Goal: Contribute content: Contribute content

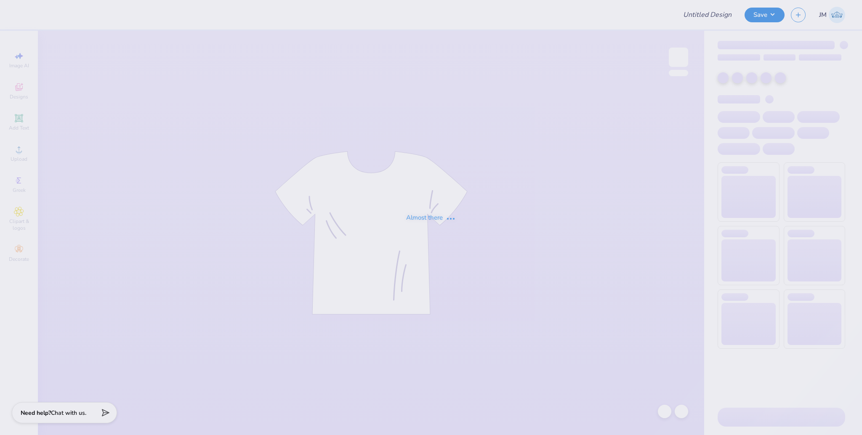
type input "SMA Fall Merch"
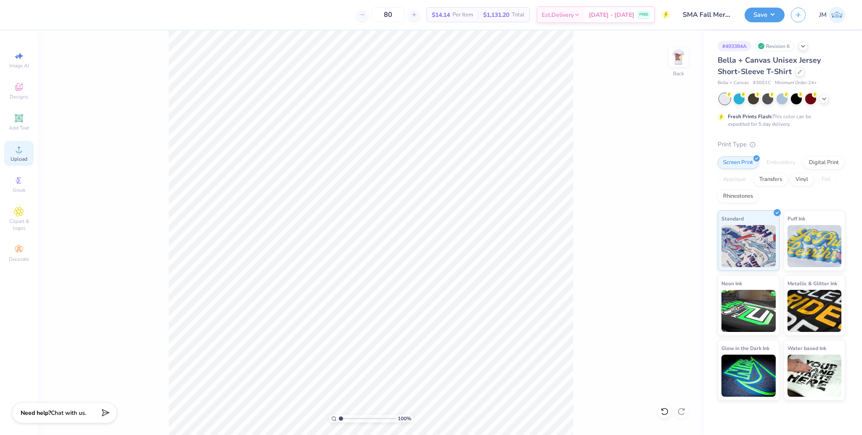
click at [19, 148] on icon at bounding box center [19, 149] width 10 height 10
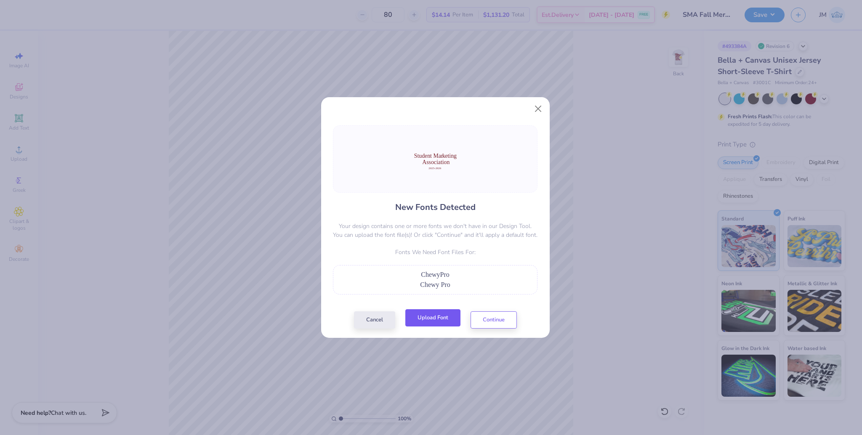
click at [438, 325] on button "Upload Font" at bounding box center [433, 318] width 55 height 17
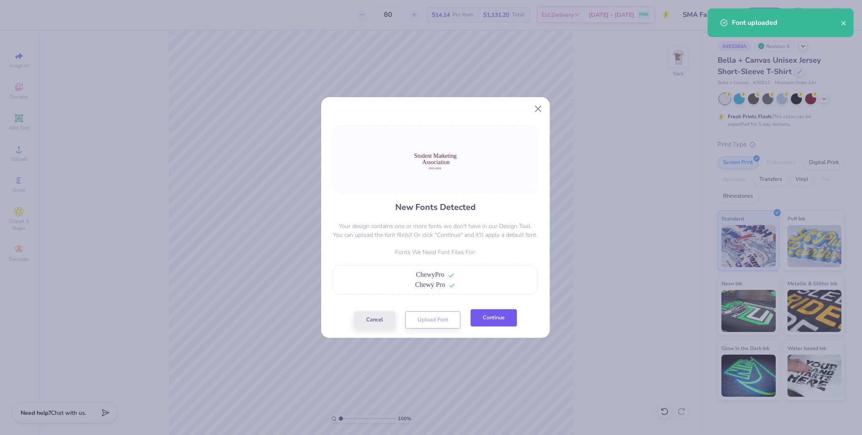
click at [507, 313] on button "Continue" at bounding box center [494, 318] width 46 height 17
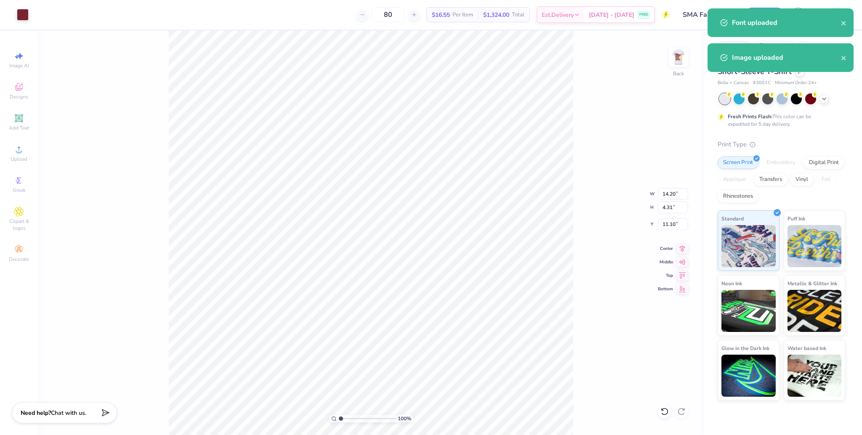
type input "6.36"
type input "1.93"
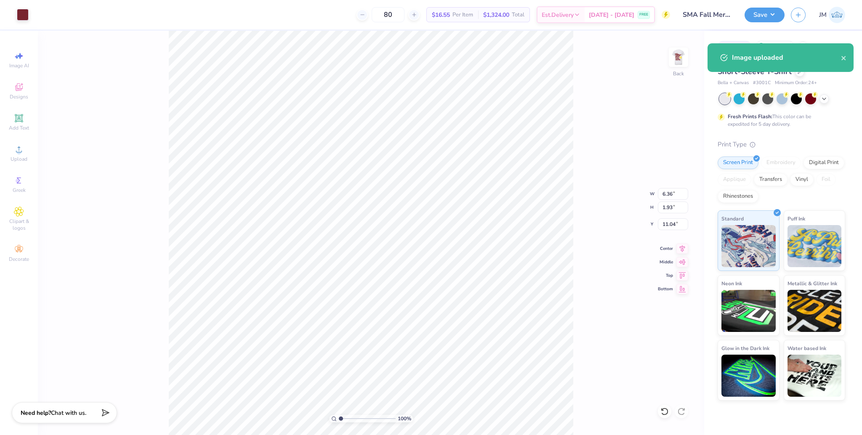
type input "9.62"
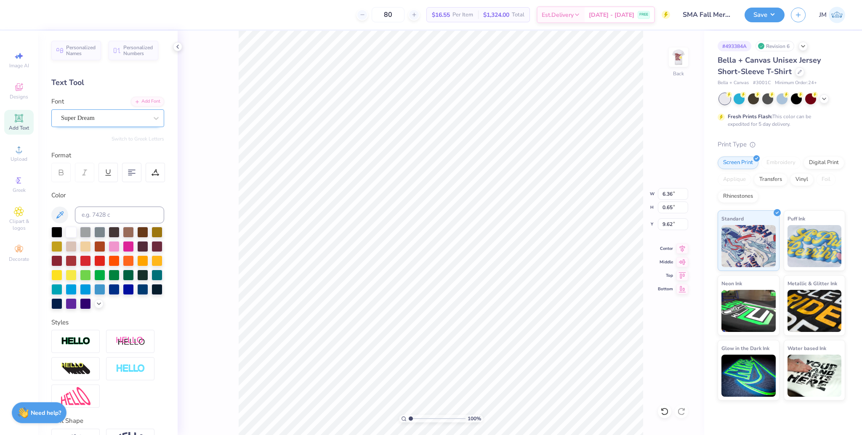
click at [91, 116] on div "Super Dream" at bounding box center [104, 118] width 88 height 13
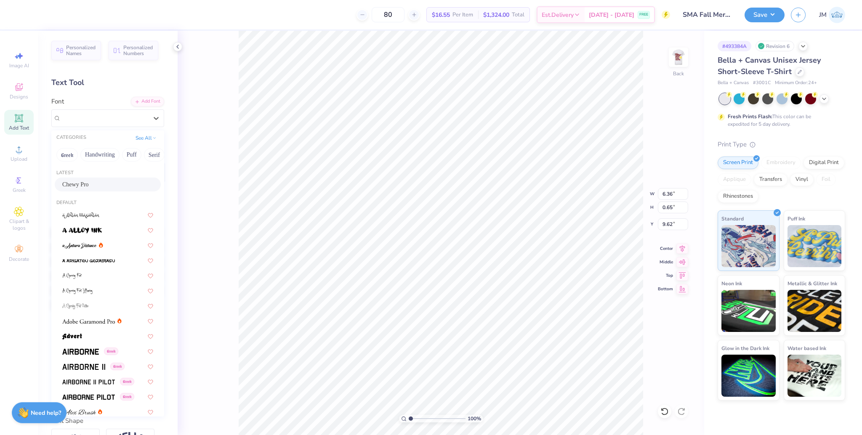
click at [85, 182] on span "Chewy Pro" at bounding box center [75, 184] width 27 height 9
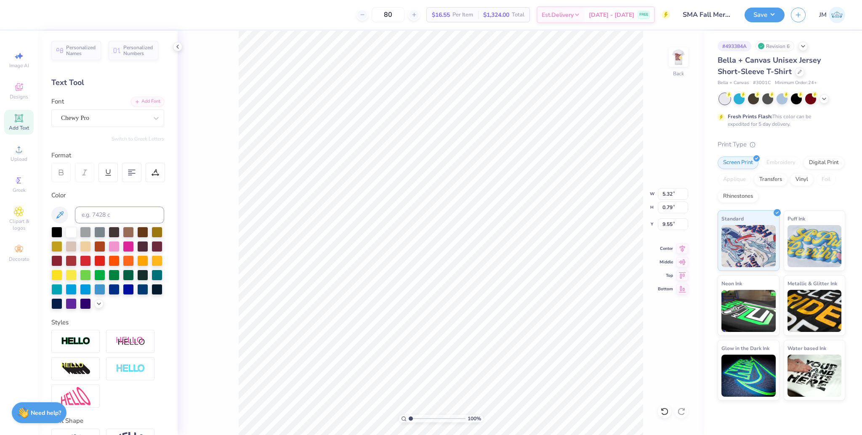
type input "5.32"
type input "0.79"
type input "9.55"
type input "3.96"
type input "0.53"
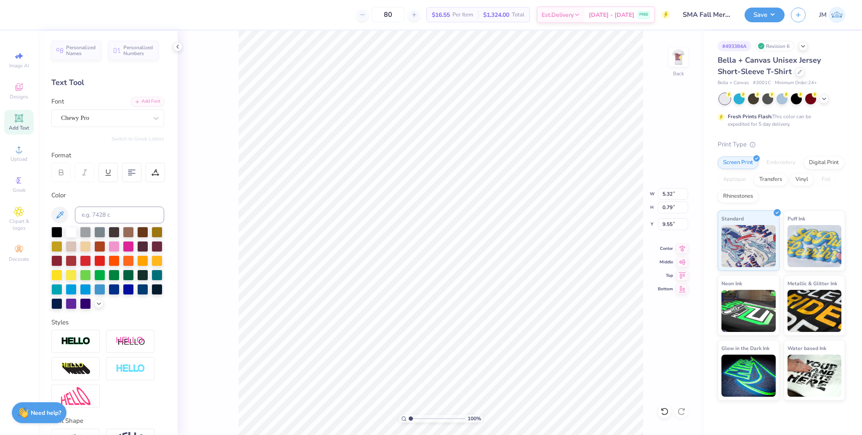
type input "10.38"
click at [99, 118] on div "Super Dream" at bounding box center [104, 118] width 88 height 13
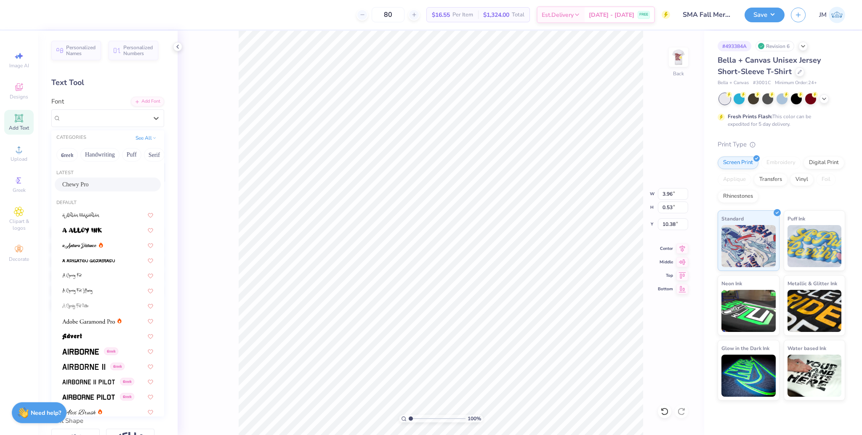
click at [90, 185] on div "Chewy Pro" at bounding box center [107, 184] width 91 height 9
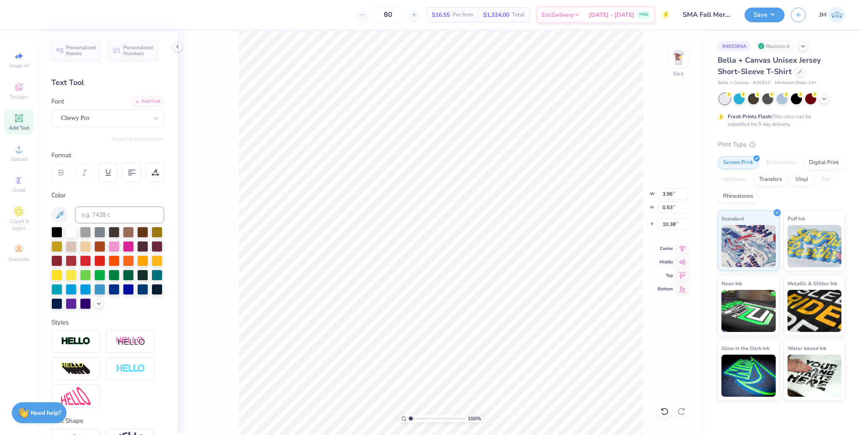
type input "3.10"
type input "0.56"
type input "10.42"
drag, startPoint x: 409, startPoint y: 418, endPoint x: 422, endPoint y: 413, distance: 13.2
type input "2.94"
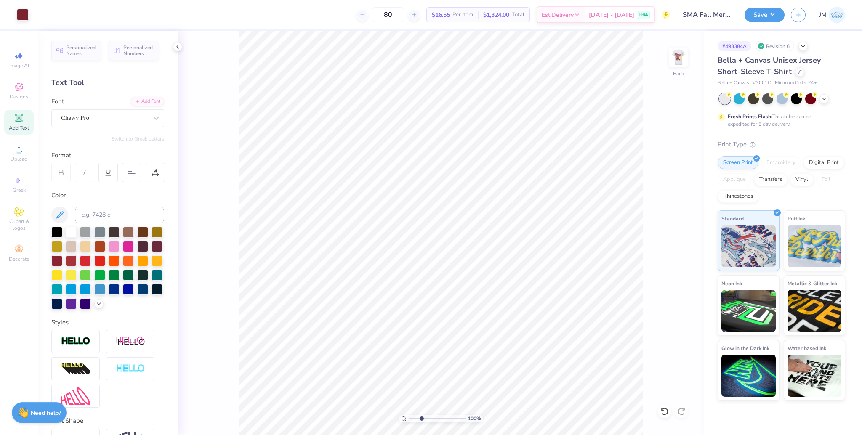
click at [422, 415] on input "range" at bounding box center [437, 419] width 57 height 8
click at [113, 120] on div "Super Dream" at bounding box center [104, 118] width 88 height 13
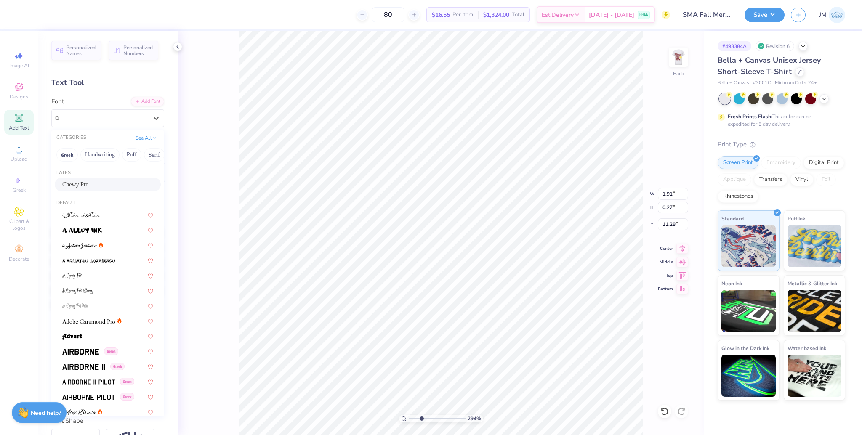
click at [77, 182] on span "Chewy Pro" at bounding box center [75, 184] width 27 height 9
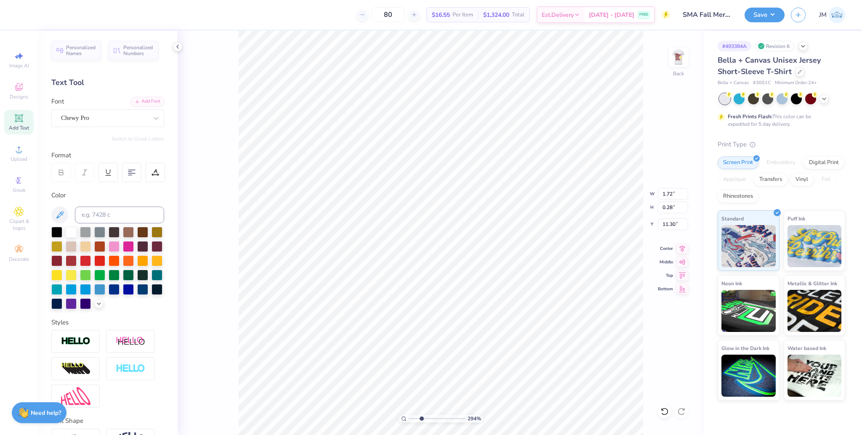
type input "1.72"
type input "0.28"
type input "11.30"
drag, startPoint x: 392, startPoint y: 414, endPoint x: 373, endPoint y: 402, distance: 22.0
type input "1"
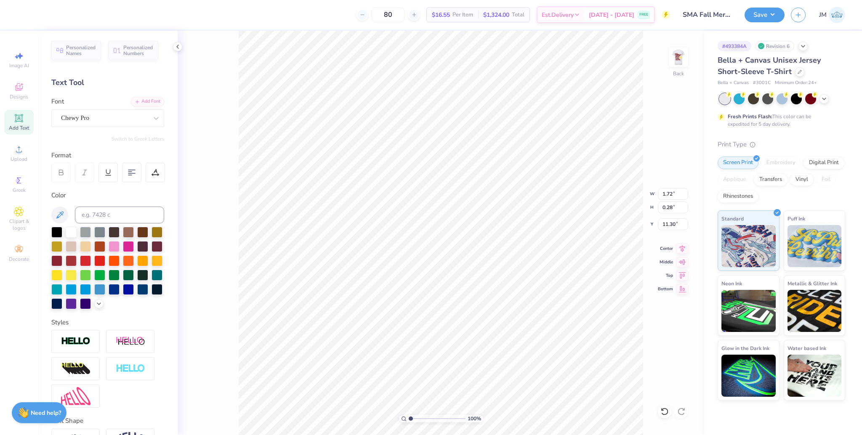
click at [409, 415] on input "range" at bounding box center [437, 419] width 57 height 8
click at [683, 248] on icon at bounding box center [683, 248] width 12 height 10
click at [683, 247] on icon at bounding box center [683, 248] width 12 height 10
click at [686, 247] on icon at bounding box center [683, 248] width 12 height 10
click at [466, 339] on li "Group" at bounding box center [473, 343] width 66 height 16
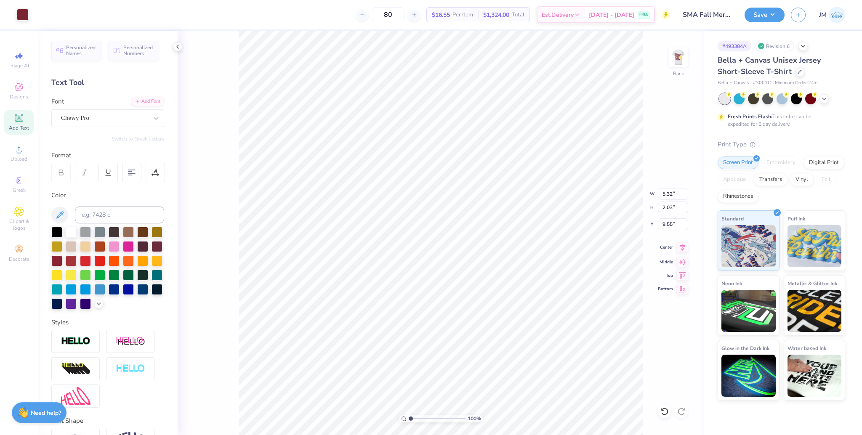
click at [684, 246] on icon at bounding box center [682, 247] width 5 height 7
click at [663, 194] on input "5.32" at bounding box center [673, 194] width 30 height 12
type input "6.00"
type input "2.29"
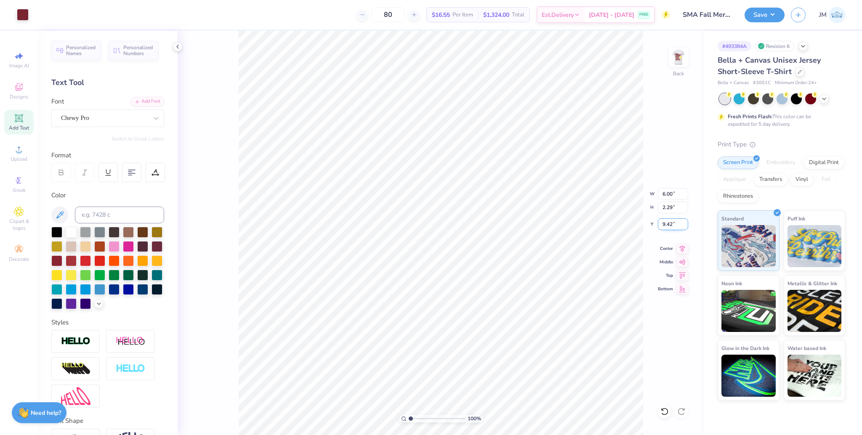
click at [665, 222] on input "9.42" at bounding box center [673, 225] width 30 height 12
type input "3.00"
click at [677, 57] on img at bounding box center [679, 57] width 34 height 34
click at [21, 159] on span "Upload" at bounding box center [19, 159] width 17 height 7
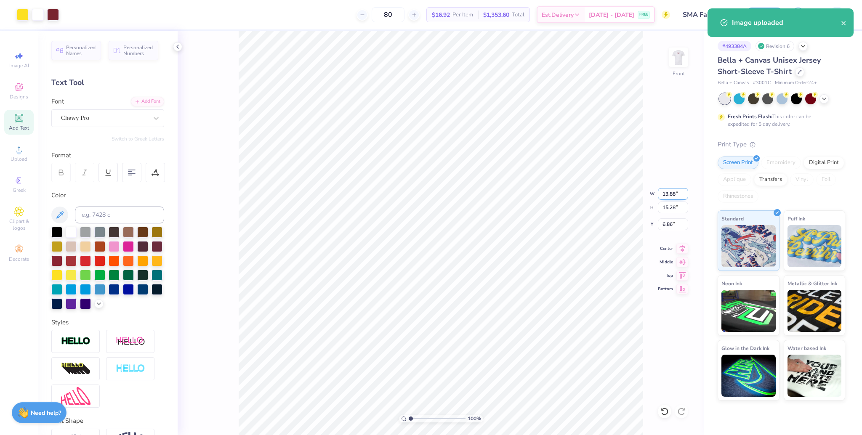
click at [665, 195] on input "13.88" at bounding box center [673, 194] width 30 height 12
type input "12.50"
type input "13.76"
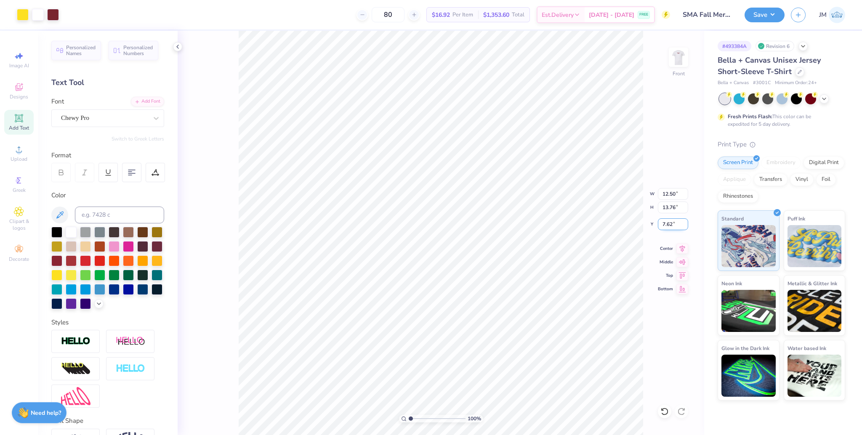
click at [667, 225] on input "7.62" at bounding box center [673, 225] width 30 height 12
type input "3.00"
click at [763, 8] on button "Save" at bounding box center [765, 13] width 40 height 15
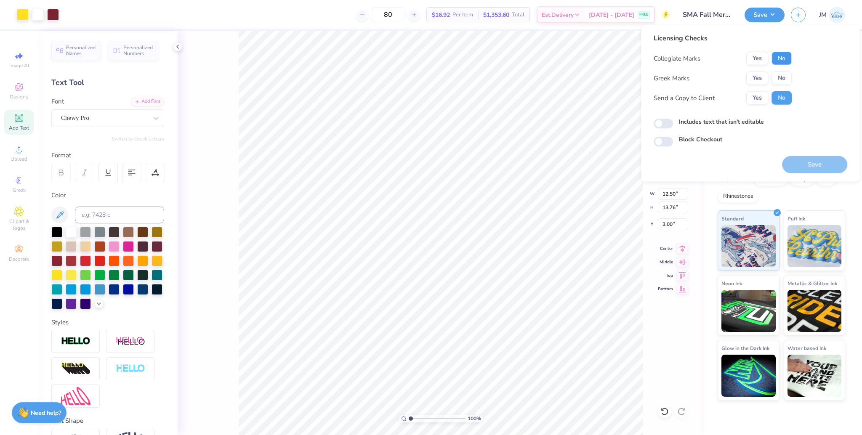
click at [784, 56] on button "No" at bounding box center [782, 58] width 20 height 13
click at [761, 76] on button "Yes" at bounding box center [758, 78] width 22 height 13
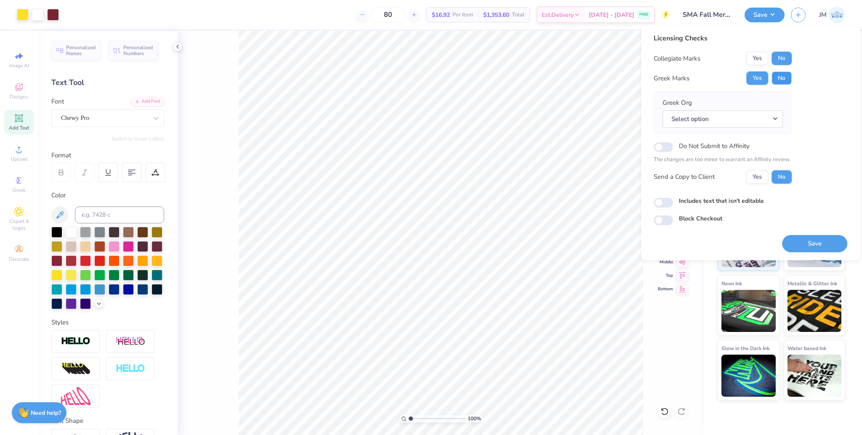
click at [782, 75] on button "No" at bounding box center [782, 78] width 20 height 13
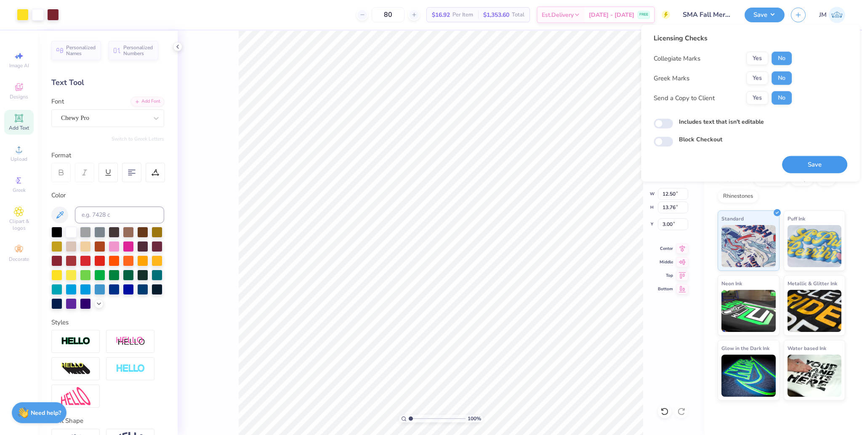
click at [813, 168] on button "Save" at bounding box center [814, 164] width 65 height 17
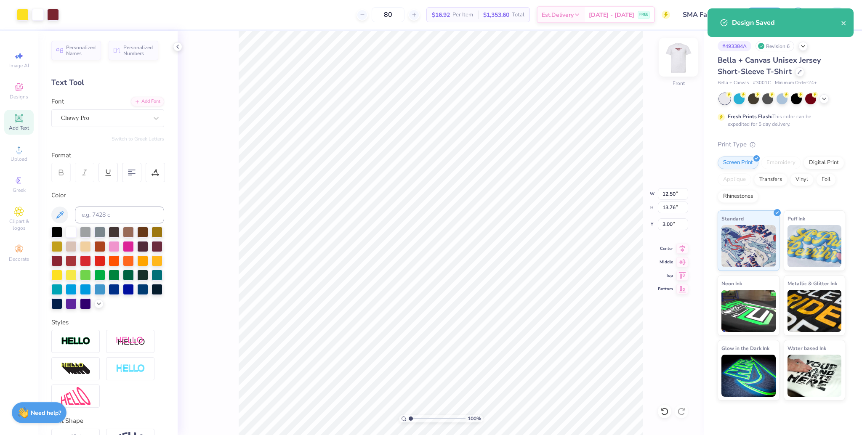
click at [685, 56] on img at bounding box center [679, 57] width 34 height 34
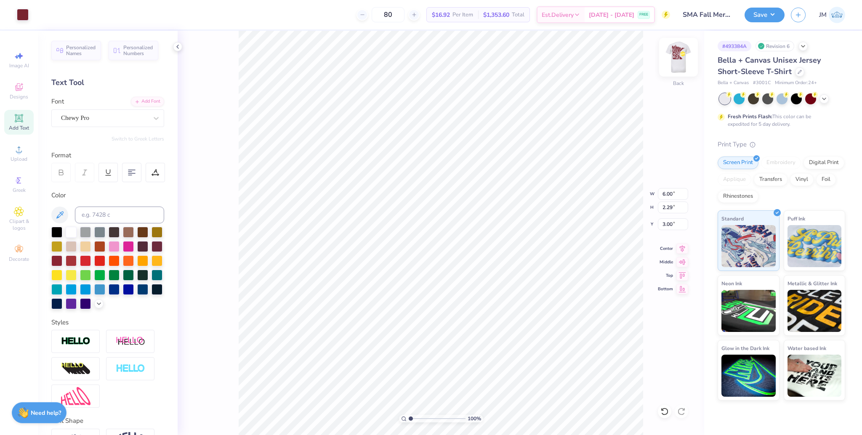
click at [675, 57] on img at bounding box center [679, 57] width 34 height 34
click at [676, 64] on img at bounding box center [679, 57] width 34 height 34
click at [689, 64] on div "100 % Back" at bounding box center [441, 233] width 527 height 405
click at [676, 60] on img at bounding box center [679, 57] width 34 height 34
click at [686, 53] on img at bounding box center [679, 57] width 34 height 34
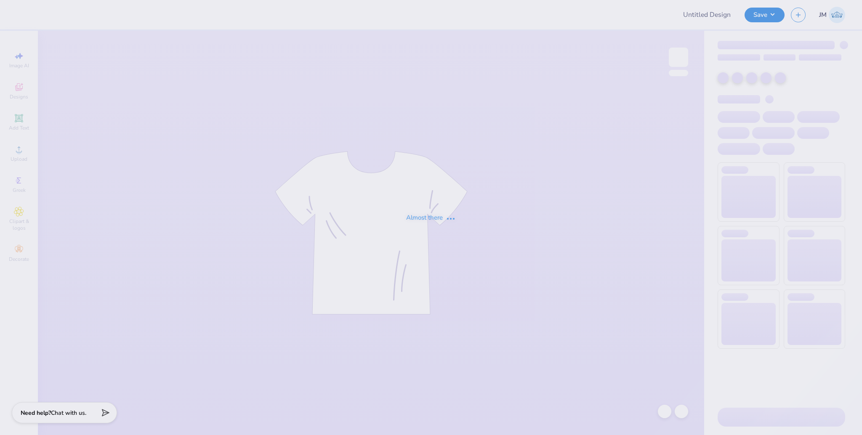
type input "CAMO 2"
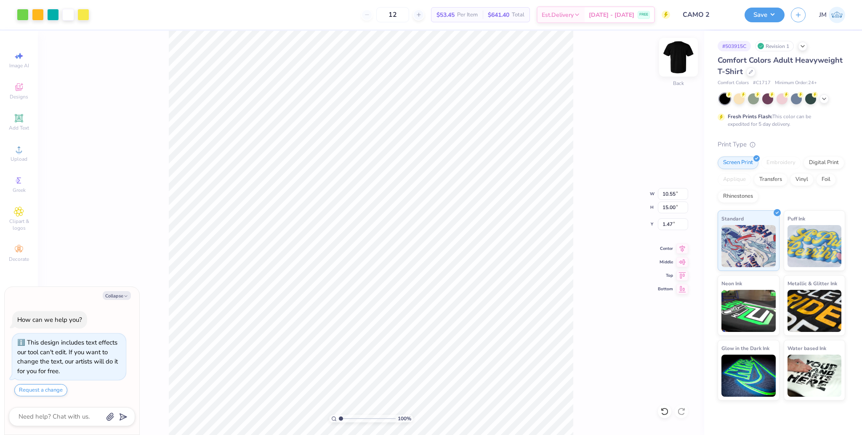
click at [685, 49] on img at bounding box center [679, 57] width 34 height 34
click at [678, 55] on img at bounding box center [679, 57] width 34 height 34
click at [584, 106] on div "100 % Back W 10.55 10.55 " H 15.00 15.00 " Y 1.47 1.47 " Center Middle Top Bott…" at bounding box center [371, 233] width 667 height 405
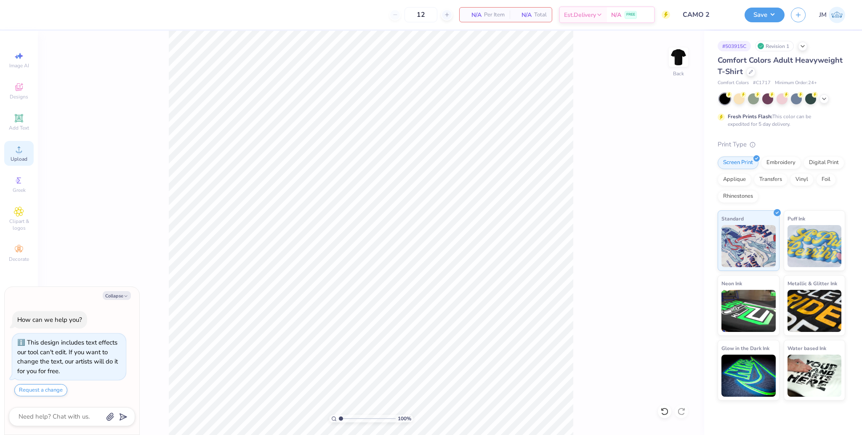
click at [12, 152] on div "Upload" at bounding box center [18, 153] width 29 height 25
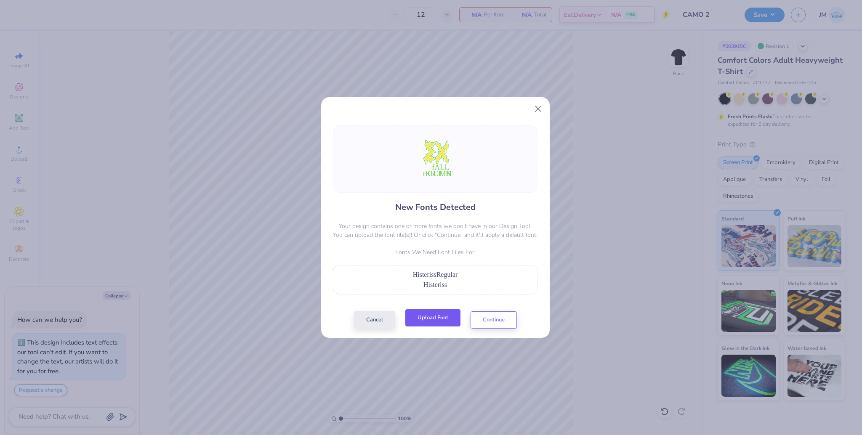
click at [428, 324] on button "Upload Font" at bounding box center [433, 318] width 55 height 17
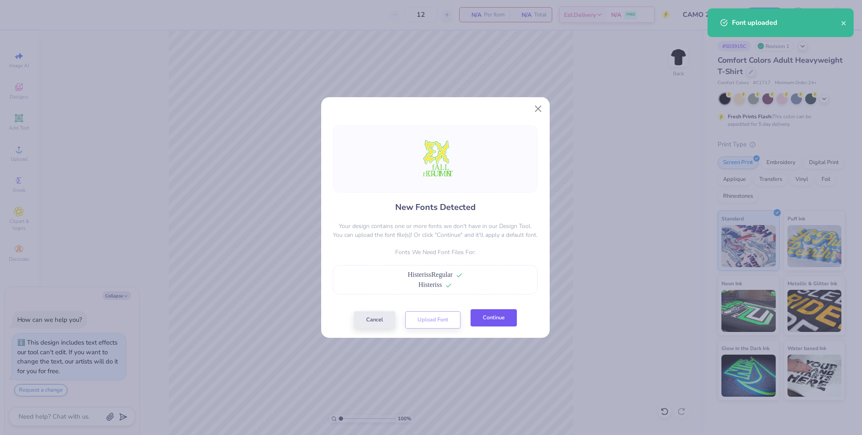
click at [501, 325] on button "Continue" at bounding box center [494, 318] width 46 height 17
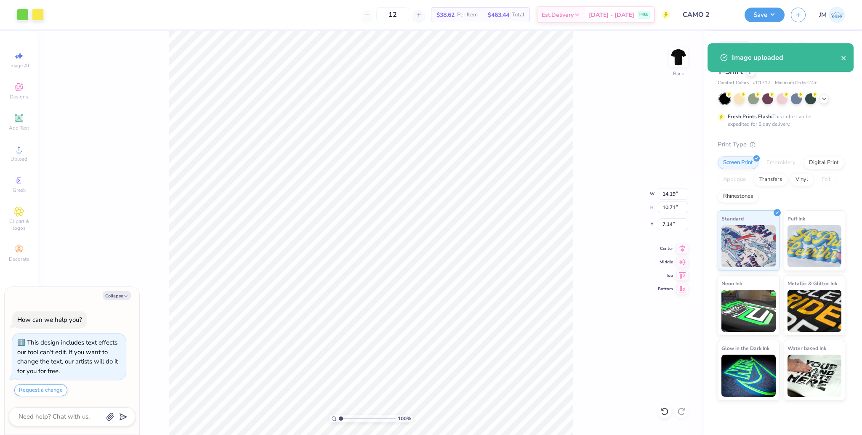
type textarea "x"
type input "5.45"
type input "4.11"
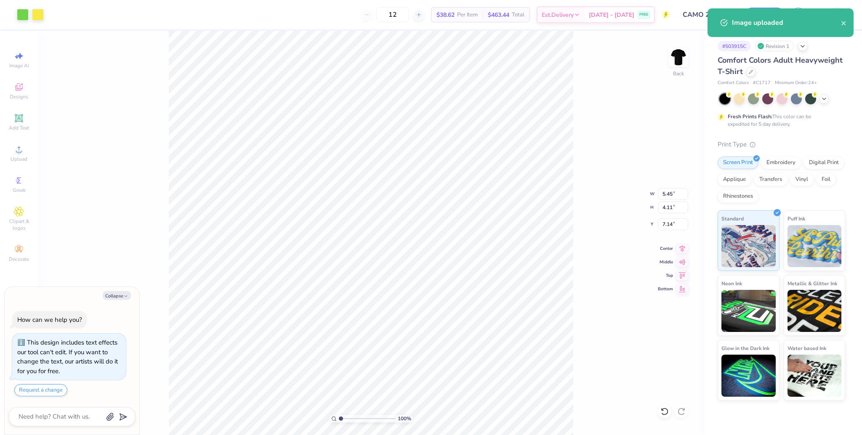
type textarea "x"
type input "7.41"
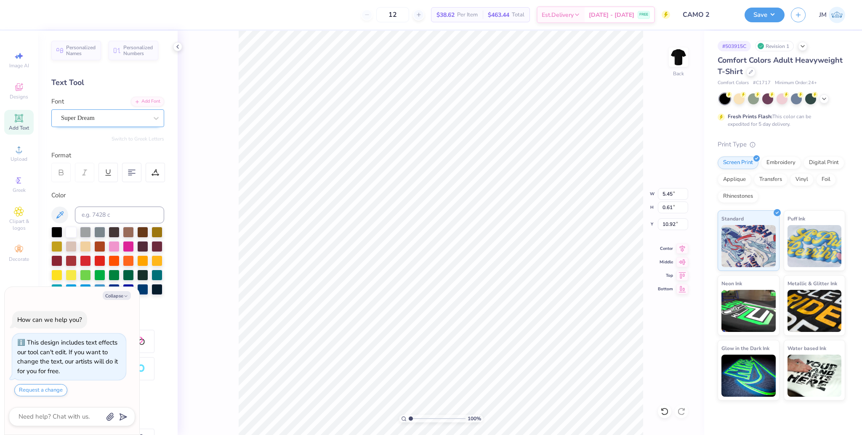
click at [88, 116] on div "Super Dream" at bounding box center [104, 118] width 88 height 13
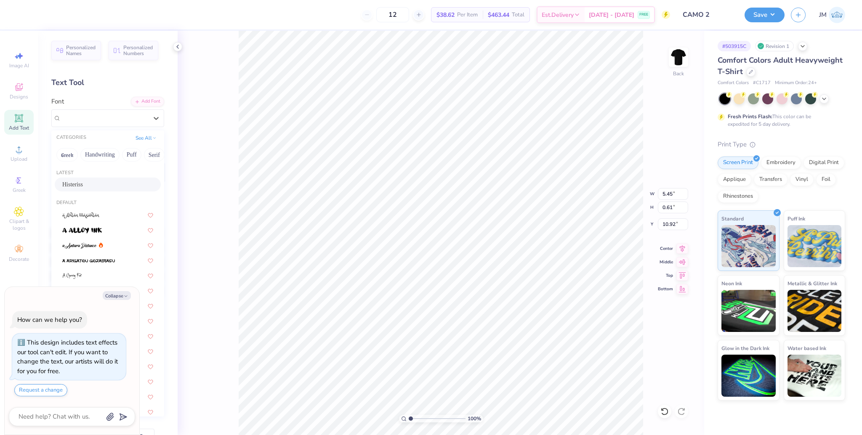
click at [79, 183] on div "Histeriss" at bounding box center [107, 184] width 91 height 9
type textarea "x"
type input "3.28"
type input "0.75"
type input "10.91"
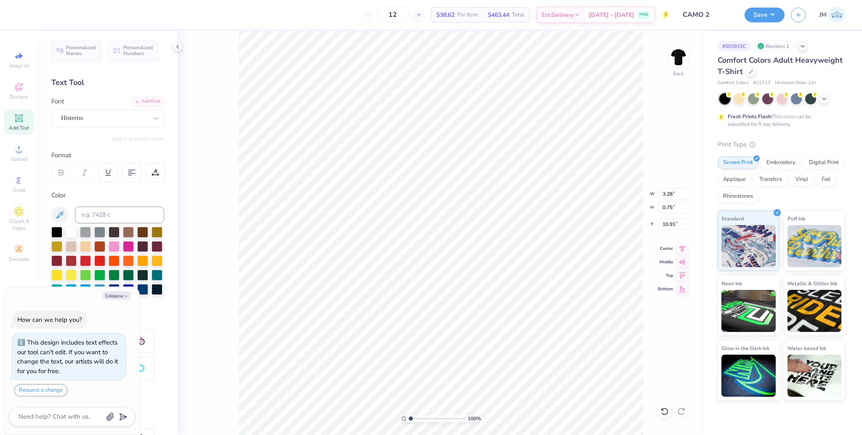
type textarea "x"
drag, startPoint x: 419, startPoint y: 414, endPoint x: 422, endPoint y: 408, distance: 6.6
type input "3.1"
click at [422, 415] on input "range" at bounding box center [437, 419] width 57 height 8
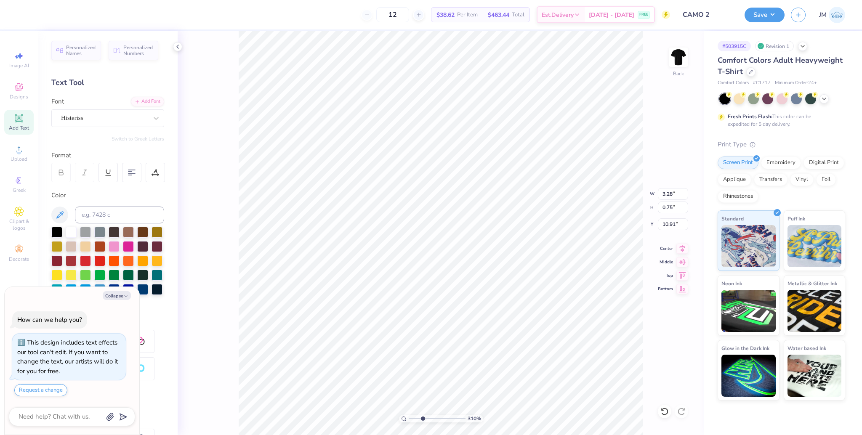
type textarea "x"
type textarea "ECRUITMENT"
type textarea "x"
type textarea "RECRUITMENT"
type textarea "x"
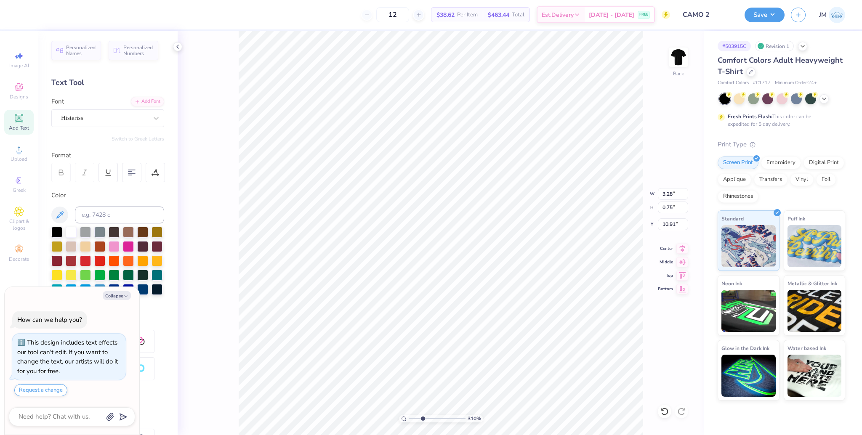
type input "1.79"
type input "0.61"
type input "10.18"
type textarea "x"
type textarea "FALL"
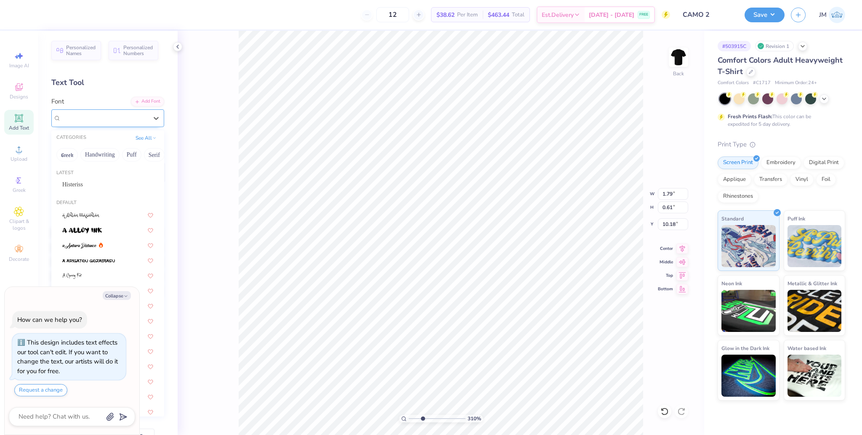
click at [92, 120] on div "Super Dream" at bounding box center [104, 118] width 88 height 13
click at [84, 184] on div "Histeriss" at bounding box center [107, 184] width 91 height 9
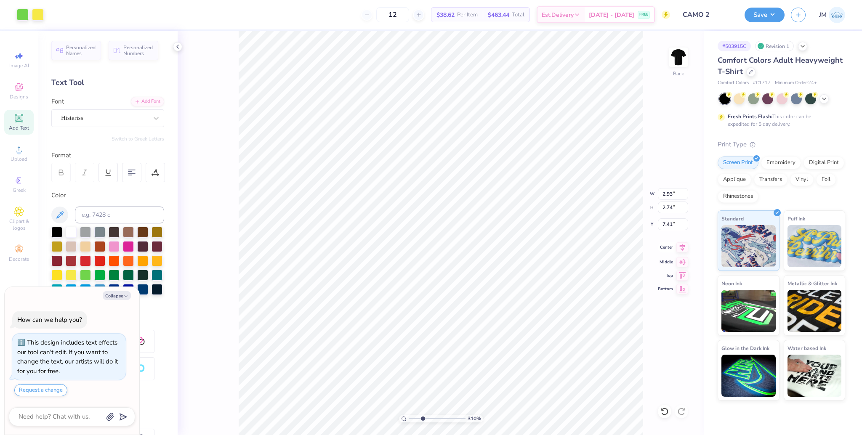
click at [683, 250] on icon at bounding box center [682, 247] width 5 height 7
type textarea "x"
type input "1.20"
type input "0.70"
type input "10.20"
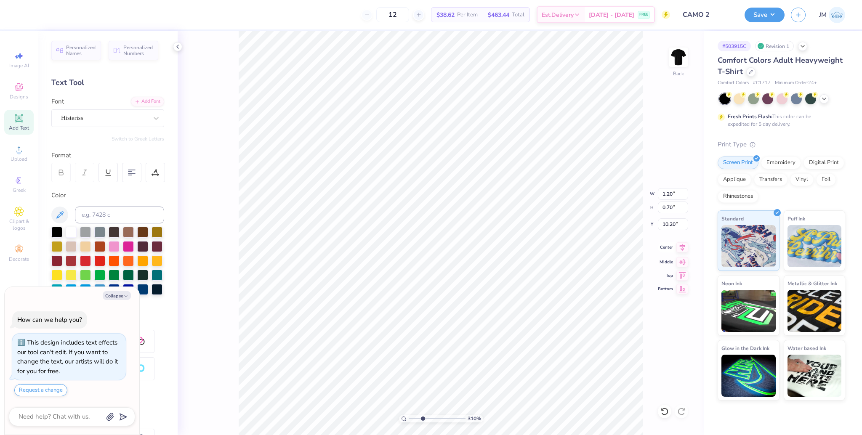
click at [682, 248] on icon at bounding box center [683, 248] width 12 height 10
type textarea "x"
type input "3.32"
type input "0.71"
type input "10.93"
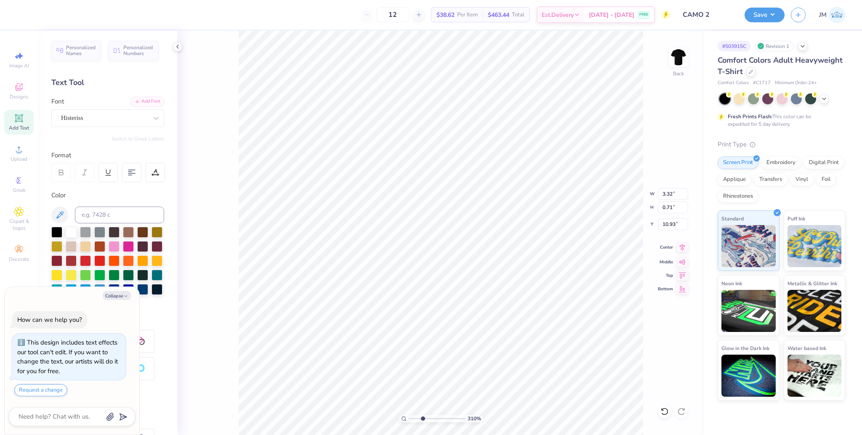
click at [683, 248] on icon at bounding box center [682, 247] width 5 height 7
type textarea "x"
type input "1"
click at [441, 310] on li "Group" at bounding box center [446, 310] width 66 height 16
type textarea "x"
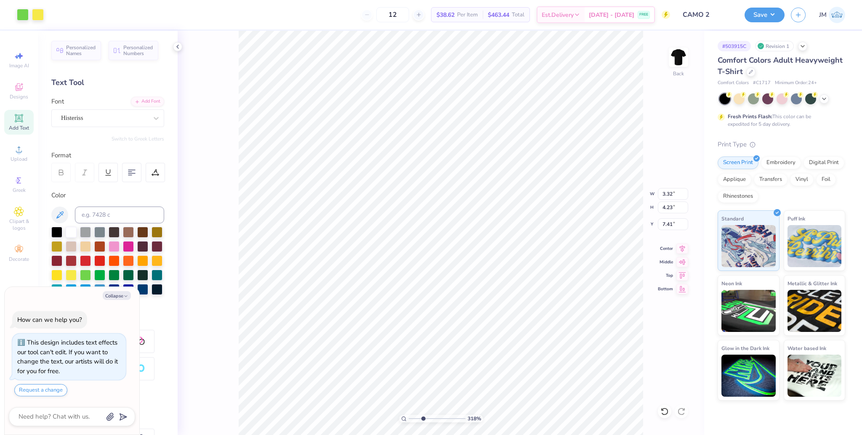
type input "1"
drag, startPoint x: 423, startPoint y: 419, endPoint x: 386, endPoint y: 408, distance: 38.6
click at [409, 415] on input "range" at bounding box center [437, 419] width 57 height 8
type textarea "x"
type input "7.72"
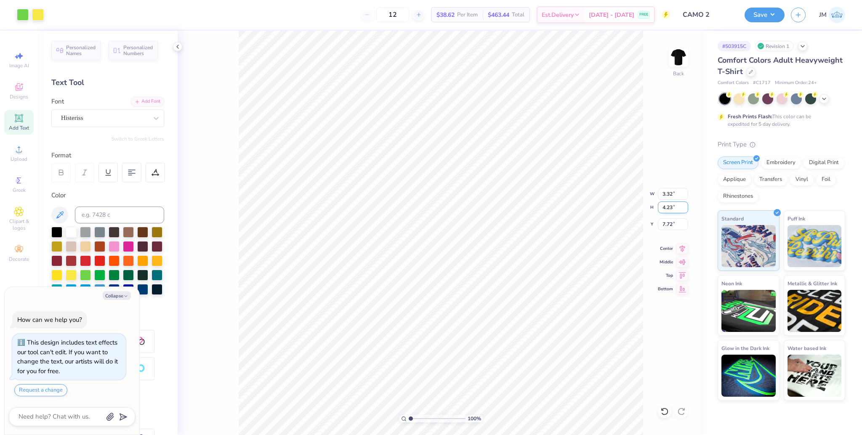
click at [667, 206] on input "4.23" at bounding box center [673, 208] width 30 height 12
type input "3.5"
type textarea "x"
type input "2.74"
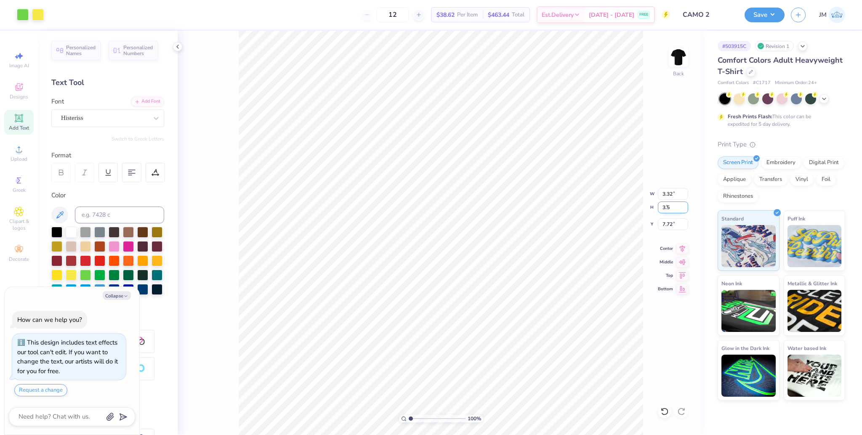
type input "3.50"
type input "8.08"
type textarea "x"
click at [669, 223] on input "7.88" at bounding box center [673, 225] width 30 height 12
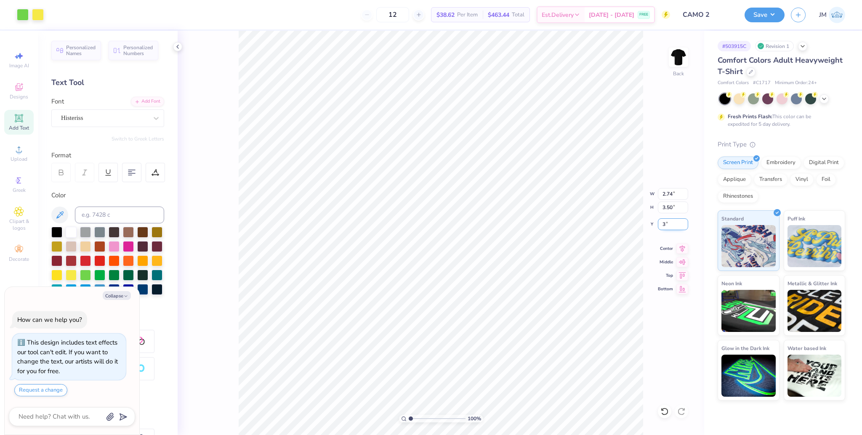
type input "3"
type textarea "x"
type input "3.00"
type textarea "x"
type input "7.15"
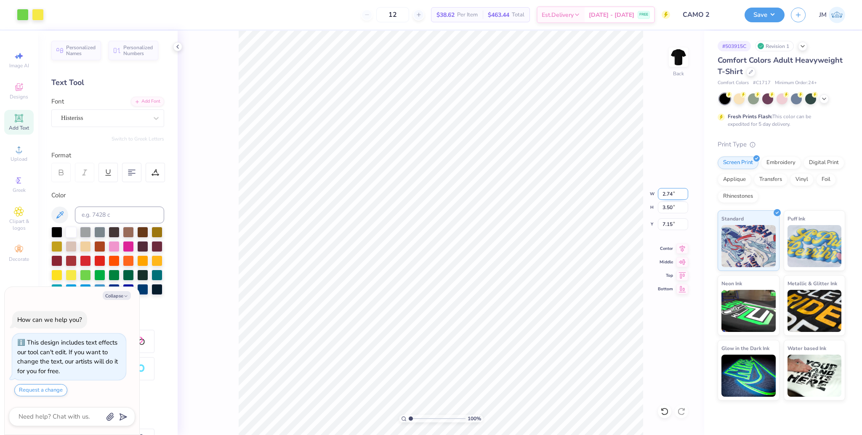
click at [666, 195] on input "2.74" at bounding box center [673, 194] width 30 height 12
type input "5"
type textarea "x"
type input "5.00"
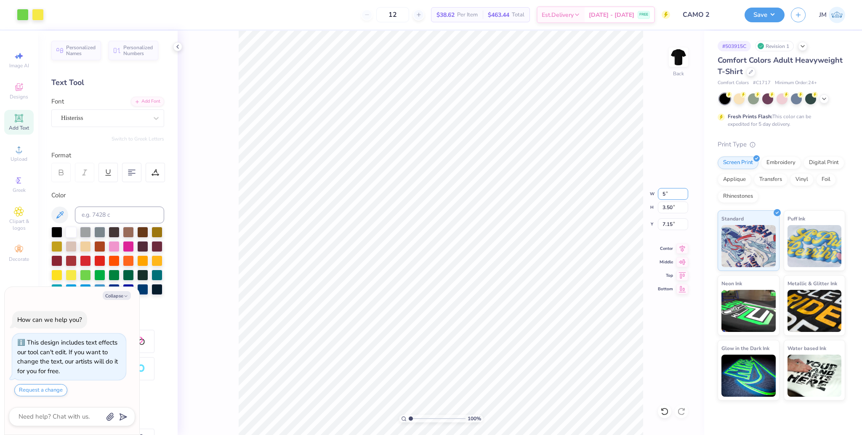
type input "6.38"
type input "5.71"
type textarea "x"
click at [669, 224] on input "5.71" at bounding box center [673, 225] width 30 height 12
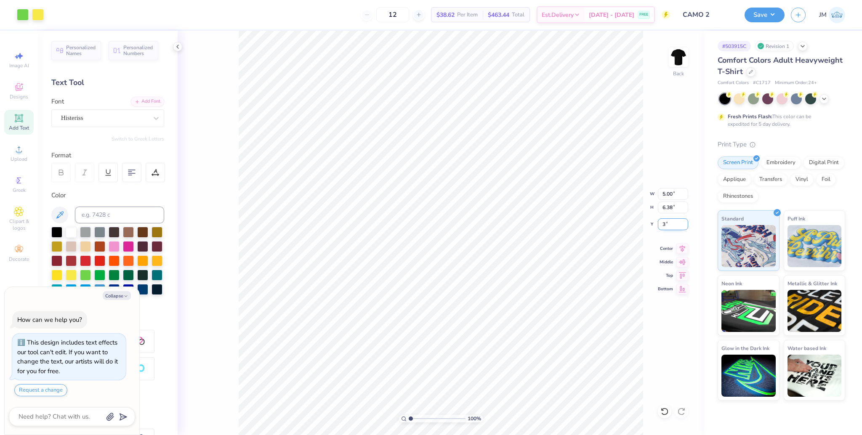
type input "3"
type textarea "x"
type input "3.00"
click at [678, 249] on icon at bounding box center [683, 248] width 12 height 10
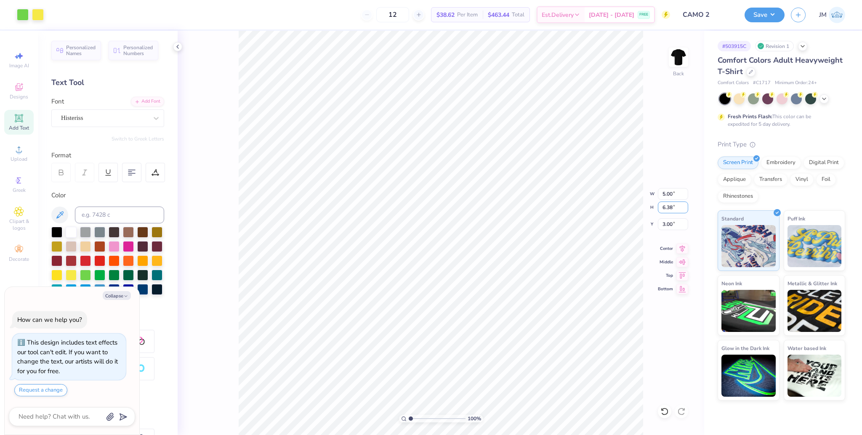
click at [638, 200] on div "100 % Back W 5.00 5.00 " H 6.38 6.38 " Y 3.00 3.00 " Center Middle Top Bottom" at bounding box center [441, 233] width 527 height 405
type textarea "x"
click at [668, 211] on input "6.38" at bounding box center [673, 208] width 30 height 12
type input "5"
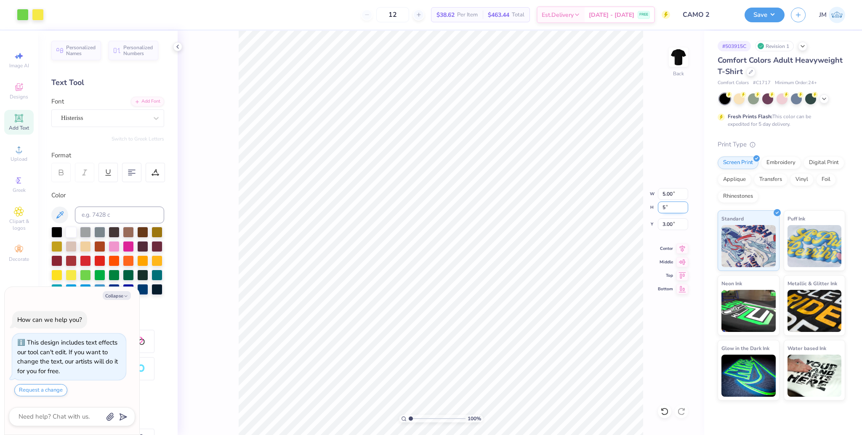
type textarea "x"
type input "3.92"
type input "5.00"
type input "3.69"
type textarea "x"
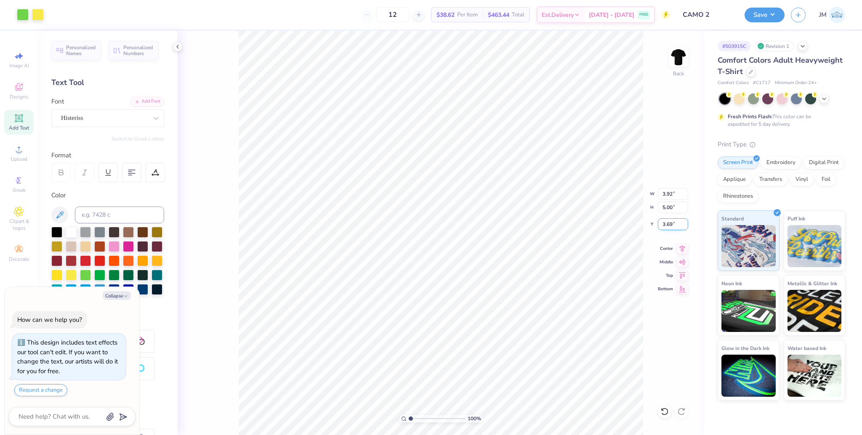
click at [665, 222] on input "3.69" at bounding box center [673, 225] width 30 height 12
type input "3"
type textarea "x"
type input "3.00"
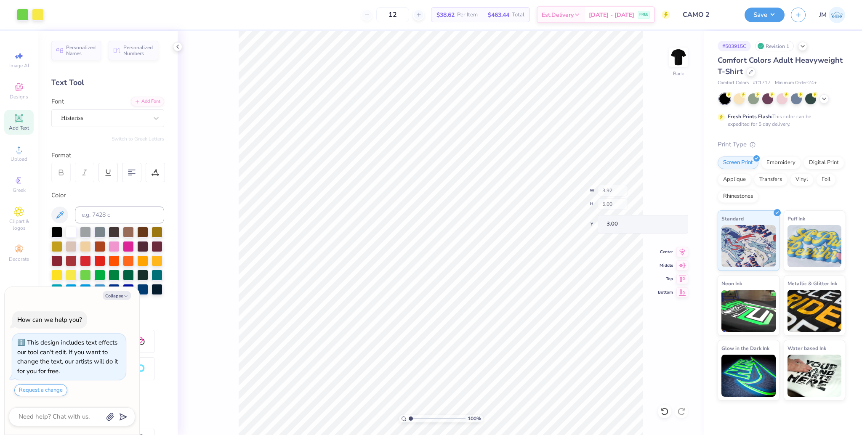
type textarea "x"
click at [670, 195] on input "3.92" at bounding box center [673, 194] width 30 height 12
type input "6"
type textarea "x"
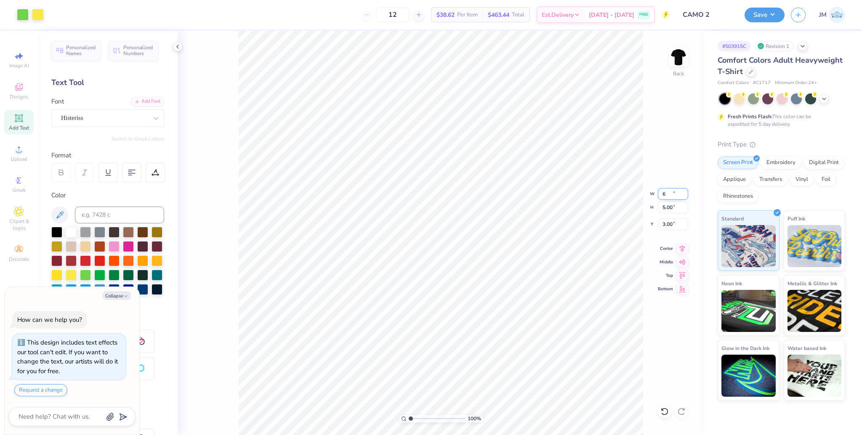
type input "6.00"
type input "7.65"
type input "1.67"
type textarea "x"
click at [667, 210] on input "7.65" at bounding box center [673, 208] width 30 height 12
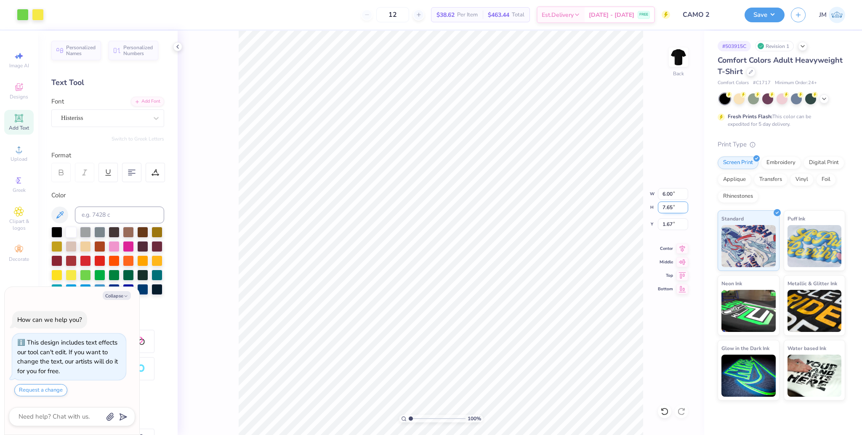
click at [667, 210] on input "7.65" at bounding box center [673, 208] width 30 height 12
type input "7"
type textarea "x"
type input "5.49"
type input "7.00"
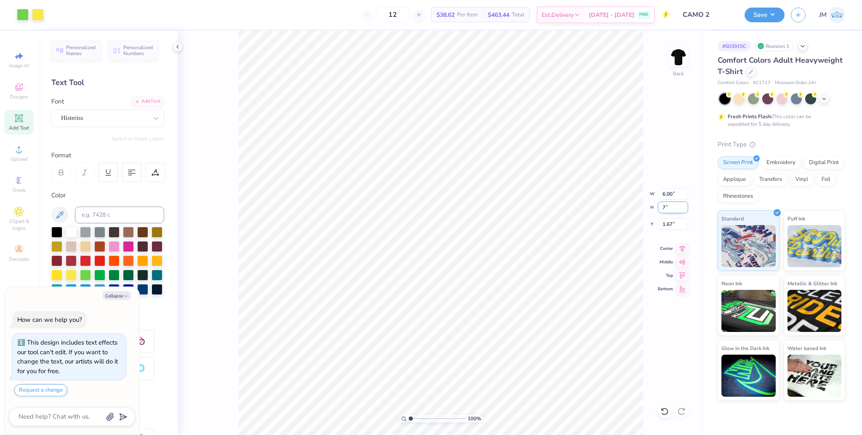
type input "2.00"
type textarea "x"
click at [663, 223] on input "2.00" at bounding box center [673, 225] width 30 height 12
type input "3"
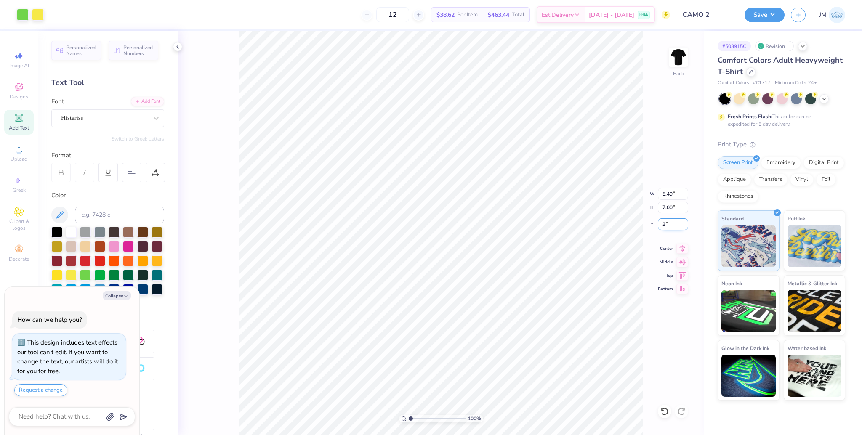
type textarea "x"
type input "3.00"
type textarea "x"
click at [664, 227] on input "3.00" at bounding box center [673, 225] width 30 height 12
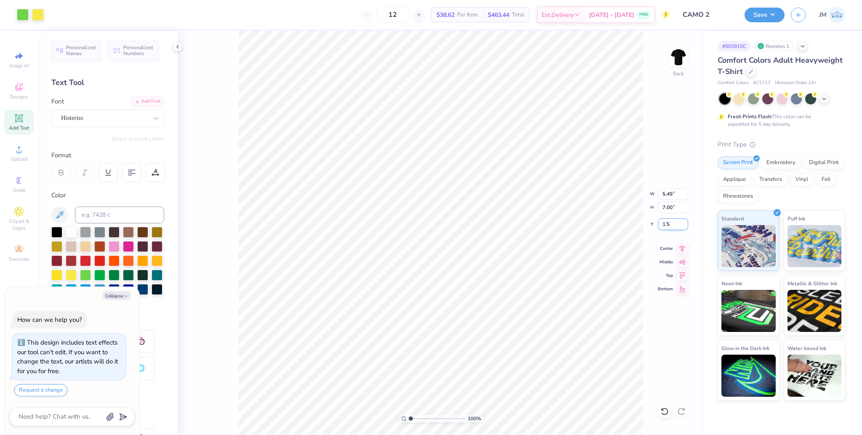
type input "1.5"
type textarea "x"
type input "1.50"
type textarea "x"
click at [665, 222] on input "1.50" at bounding box center [673, 225] width 30 height 12
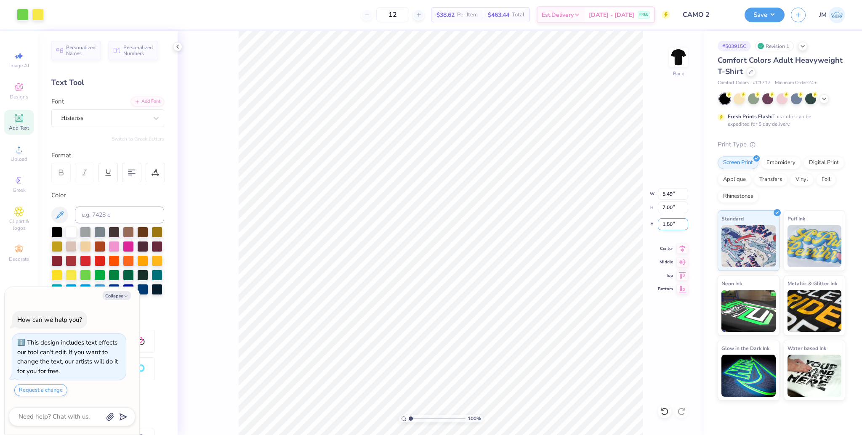
click at [665, 222] on input "1.50" at bounding box center [673, 225] width 30 height 12
type input "2"
type textarea "x"
type input "2.00"
click at [685, 251] on icon at bounding box center [683, 248] width 12 height 10
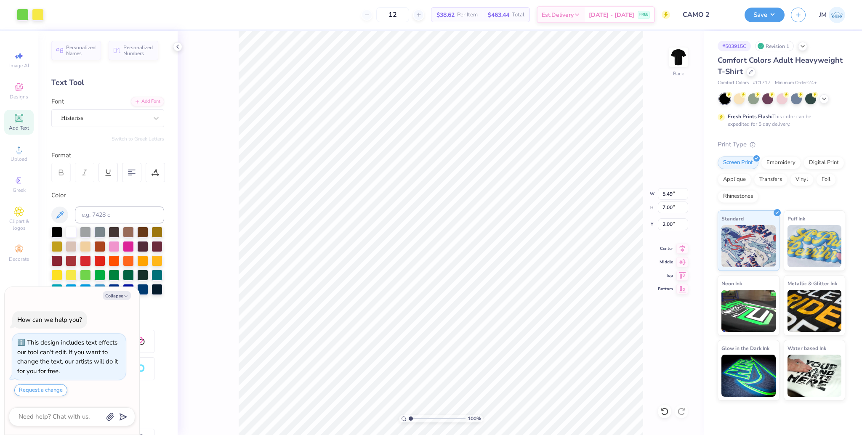
click at [768, 4] on div "Save JM" at bounding box center [803, 14] width 117 height 29
click at [768, 10] on button "Save" at bounding box center [765, 13] width 40 height 15
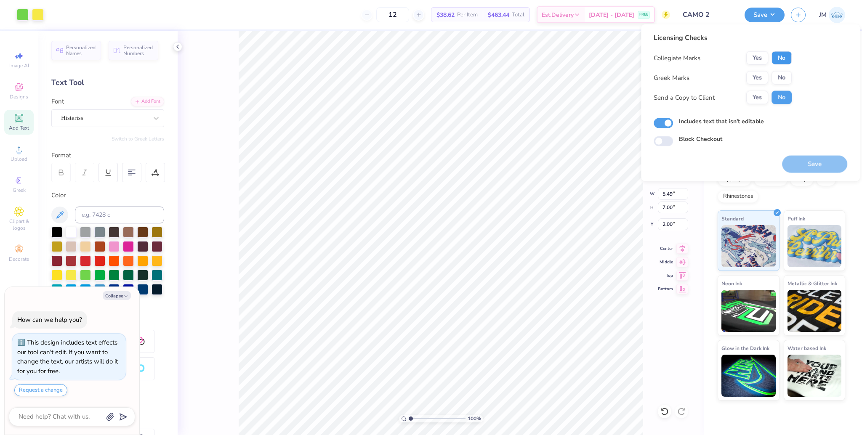
click at [785, 57] on button "No" at bounding box center [782, 57] width 20 height 13
click at [760, 77] on button "Yes" at bounding box center [758, 77] width 22 height 13
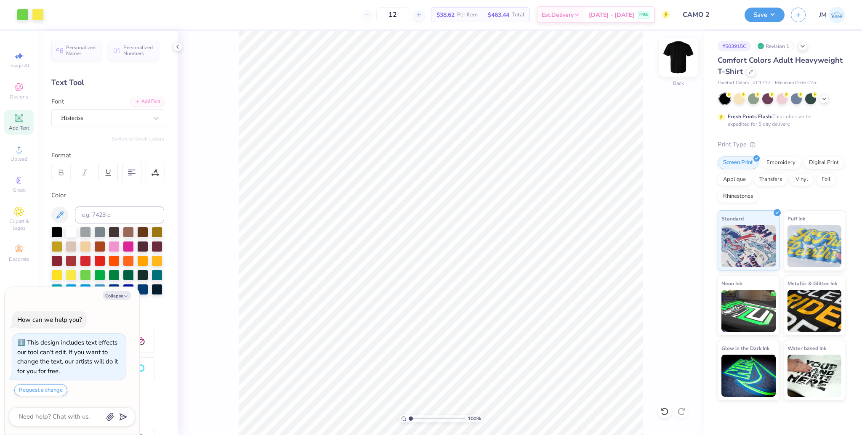
click at [672, 63] on img at bounding box center [679, 57] width 34 height 34
click at [13, 155] on div "Upload" at bounding box center [18, 153] width 29 height 25
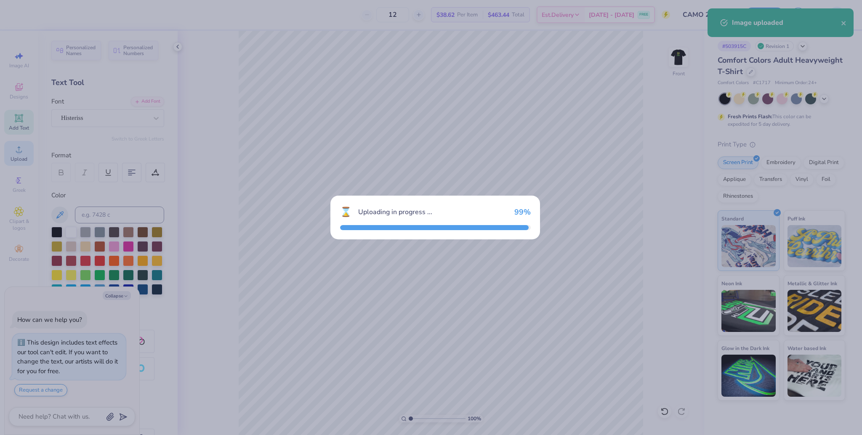
type textarea "x"
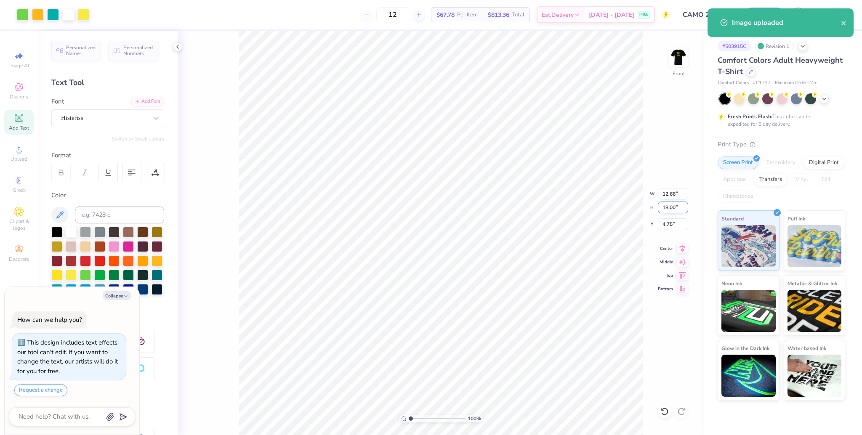
click at [667, 209] on input "18.00" at bounding box center [673, 208] width 30 height 12
type input "15"
type textarea "x"
type input "10.55"
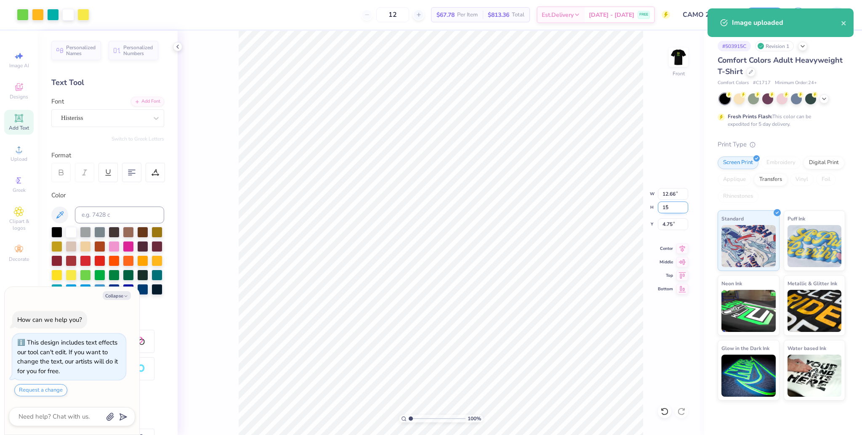
type input "15.00"
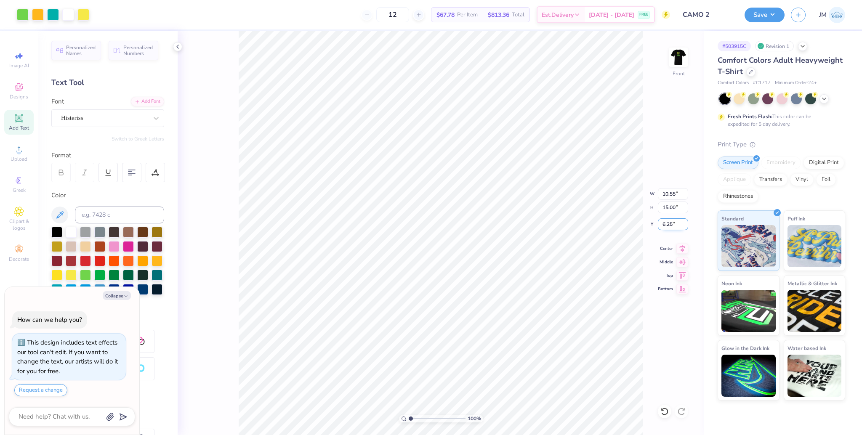
click at [666, 224] on input "6.25" at bounding box center [673, 225] width 30 height 12
type input "3"
type textarea "x"
type input "3.00"
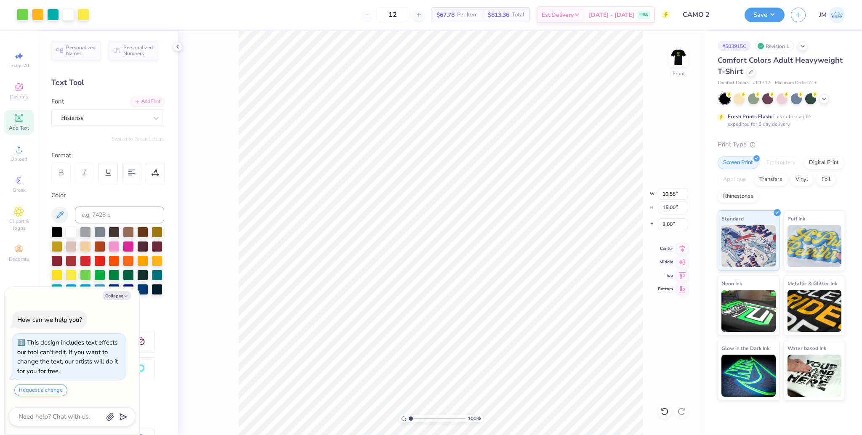
click at [697, 51] on div "100 % Front W 10.55 10.55 " H 15.00 15.00 " Y 3.00 3.00 " Center Middle Top Bot…" at bounding box center [441, 233] width 527 height 405
click at [683, 56] on img at bounding box center [679, 57] width 34 height 34
click at [770, 12] on button "Save" at bounding box center [765, 13] width 40 height 15
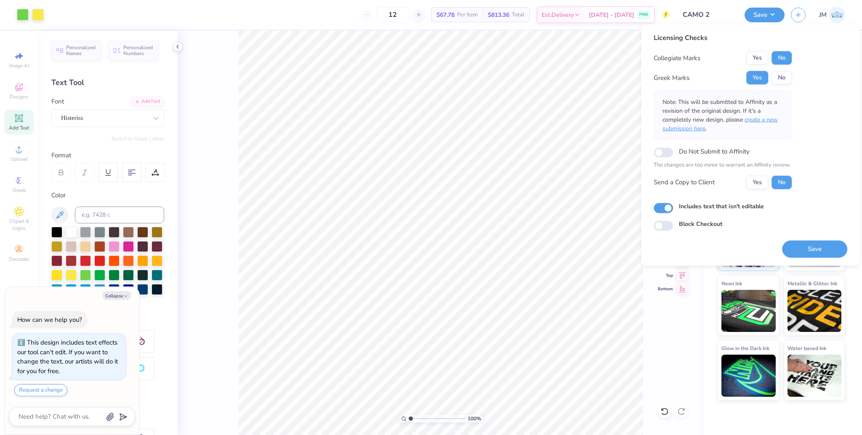
click at [771, 119] on span "create a new submission here" at bounding box center [720, 124] width 115 height 17
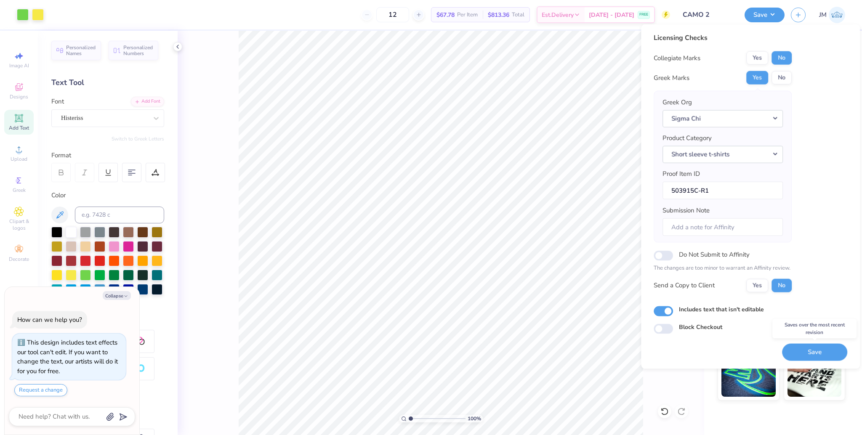
click at [821, 352] on button "Save" at bounding box center [814, 352] width 65 height 17
type textarea "x"
